Goal: Task Accomplishment & Management: Use online tool/utility

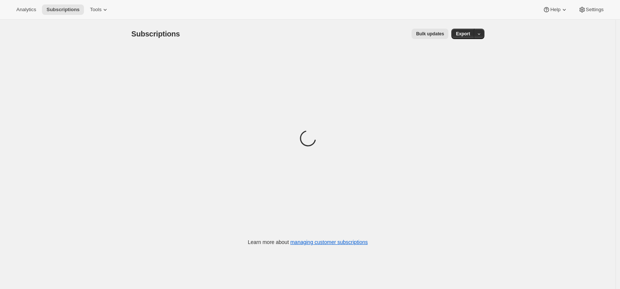
click at [428, 38] on button "Bulk updates" at bounding box center [430, 34] width 37 height 10
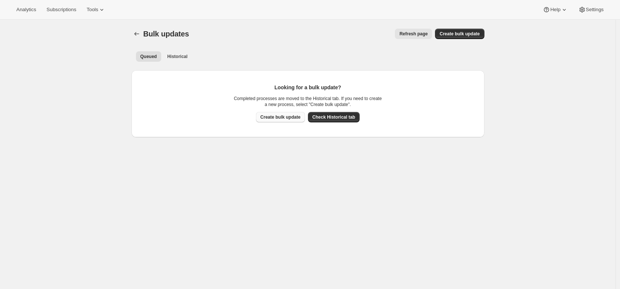
click at [286, 117] on span "Create bulk update" at bounding box center [280, 117] width 40 height 6
select select "14"
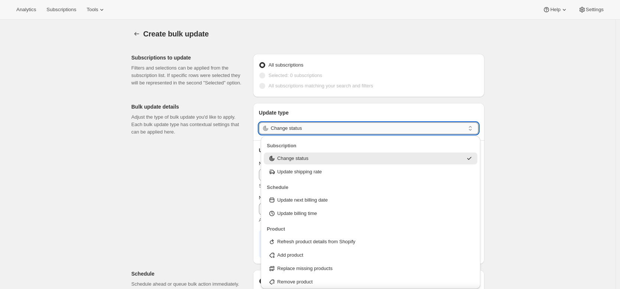
click at [298, 130] on input "Change status" at bounding box center [368, 128] width 194 height 12
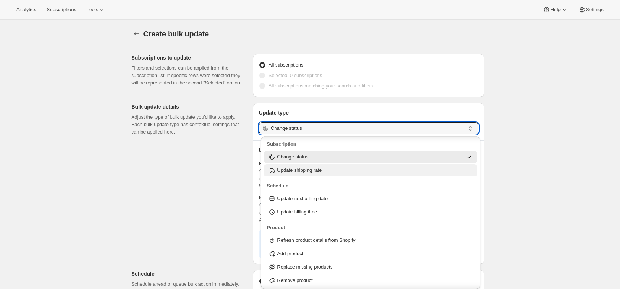
scroll to position [3, 0]
click at [308, 170] on p "Update shipping rate" at bounding box center [299, 168] width 45 height 7
type input "Update shipping rate"
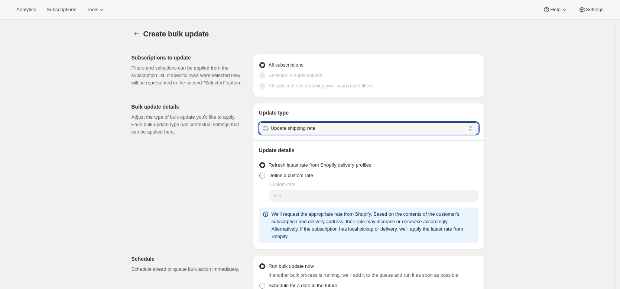
click at [302, 176] on span "Define a custom rate" at bounding box center [291, 175] width 45 height 6
click at [260, 173] on input "Define a custom rate" at bounding box center [259, 172] width 0 height 0
radio input "true"
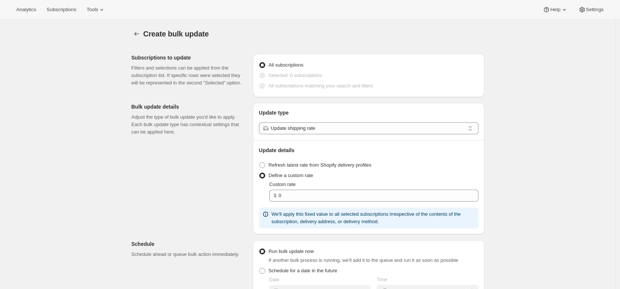
click at [233, 194] on div "Subscriptions to update Filters and selections can be applied from the subscrip…" at bounding box center [305, 264] width 359 height 432
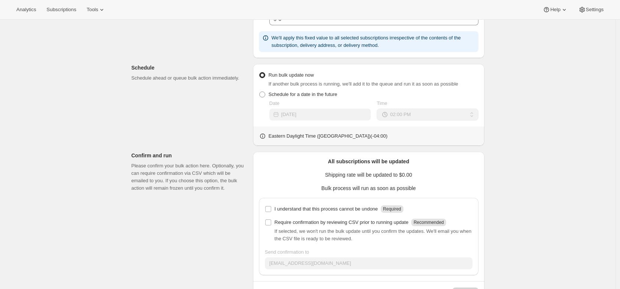
scroll to position [203, 0]
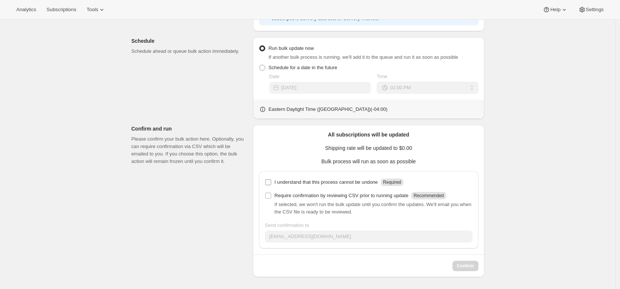
click at [290, 177] on label "I understand that this process cannot be undone Required" at bounding box center [334, 182] width 139 height 10
click at [271, 179] on input "I understand that this process cannot be undone Required" at bounding box center [268, 182] width 6 height 6
checkbox input "true"
click at [474, 267] on span "Confirm" at bounding box center [465, 266] width 17 height 6
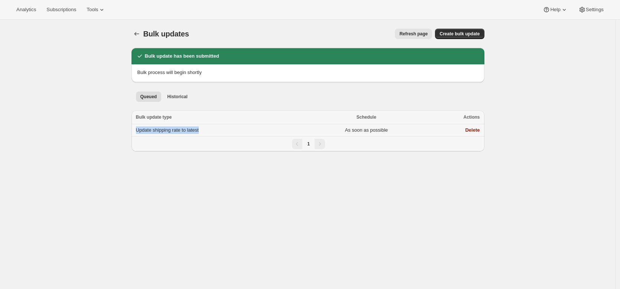
drag, startPoint x: 264, startPoint y: 127, endPoint x: 256, endPoint y: 126, distance: 7.5
click at [258, 125] on td "Update shipping rate to latest" at bounding box center [219, 130] width 175 height 12
